Goal: Use online tool/utility

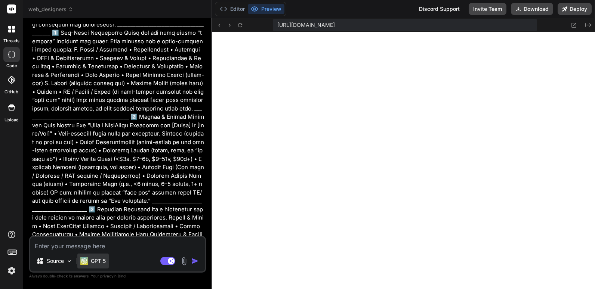
click at [101, 262] on p "GPT 5" at bounding box center [98, 260] width 15 height 7
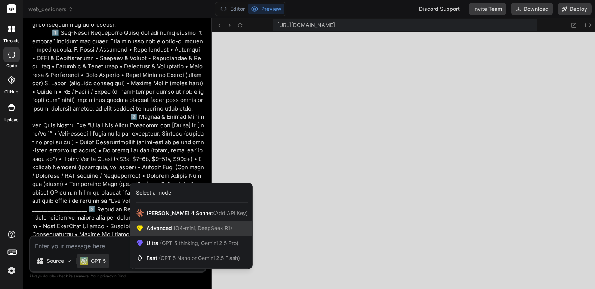
click at [178, 228] on span "(O4-mini, DeepSeek R1)" at bounding box center [202, 228] width 60 height 6
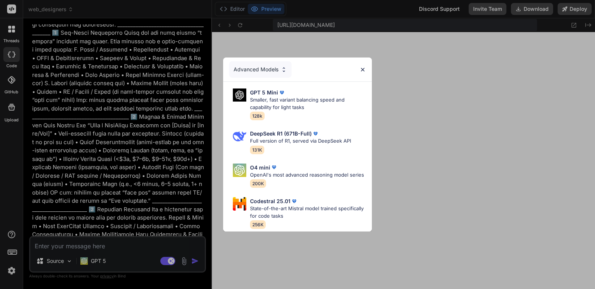
click at [284, 67] on img at bounding box center [284, 70] width 6 height 6
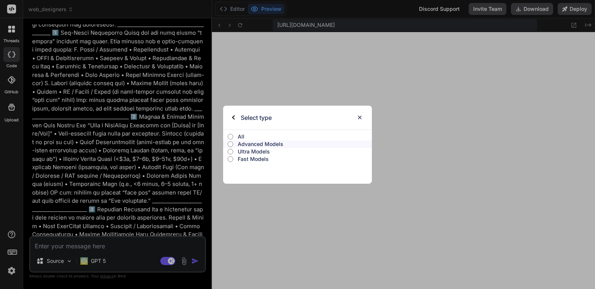
click at [231, 153] on input "Ultra Models" at bounding box center [231, 152] width 6 height 6
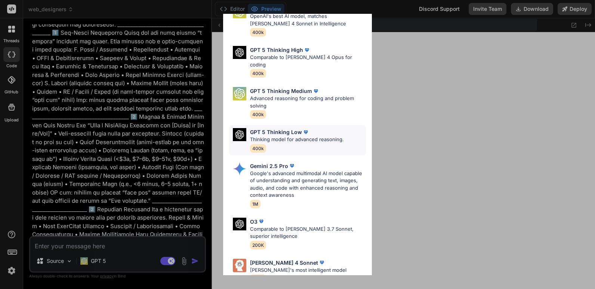
scroll to position [83, 0]
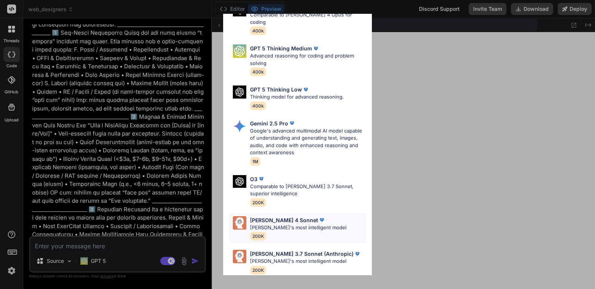
click at [273, 224] on p "[PERSON_NAME]'s most intelligent model" at bounding box center [298, 227] width 96 height 7
type textarea "x"
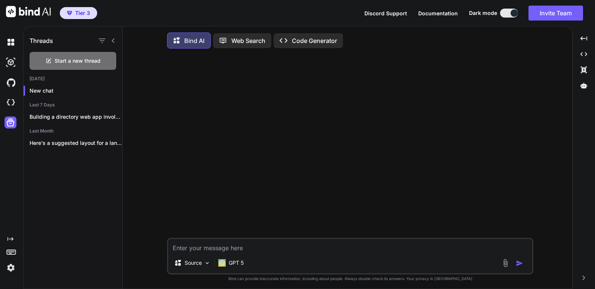
scroll to position [4, 0]
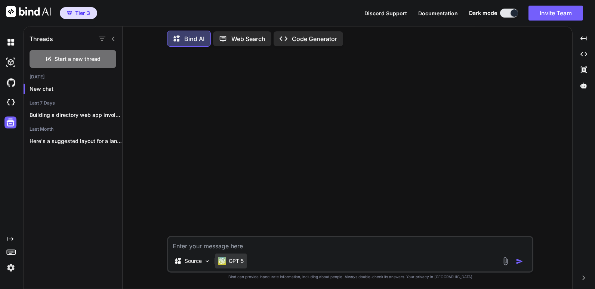
click at [236, 263] on p "GPT 5" at bounding box center [236, 260] width 15 height 7
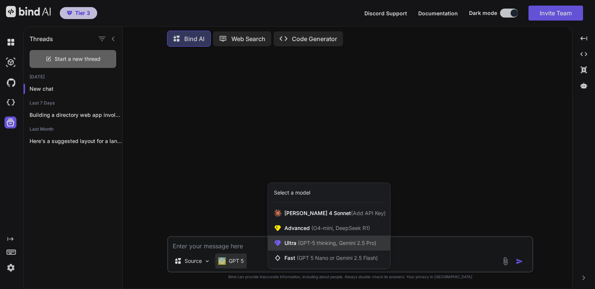
click at [316, 244] on span "(GPT-5 thinking, Gemini 2.5 Pro)" at bounding box center [336, 243] width 80 height 6
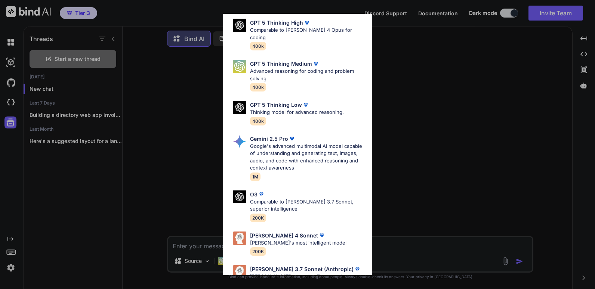
scroll to position [83, 0]
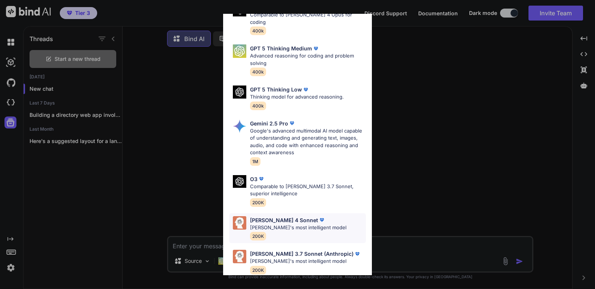
click at [263, 224] on p "[PERSON_NAME]'s most intelligent model" at bounding box center [298, 227] width 96 height 7
type textarea "x"
